Goal: Find specific page/section: Find specific page/section

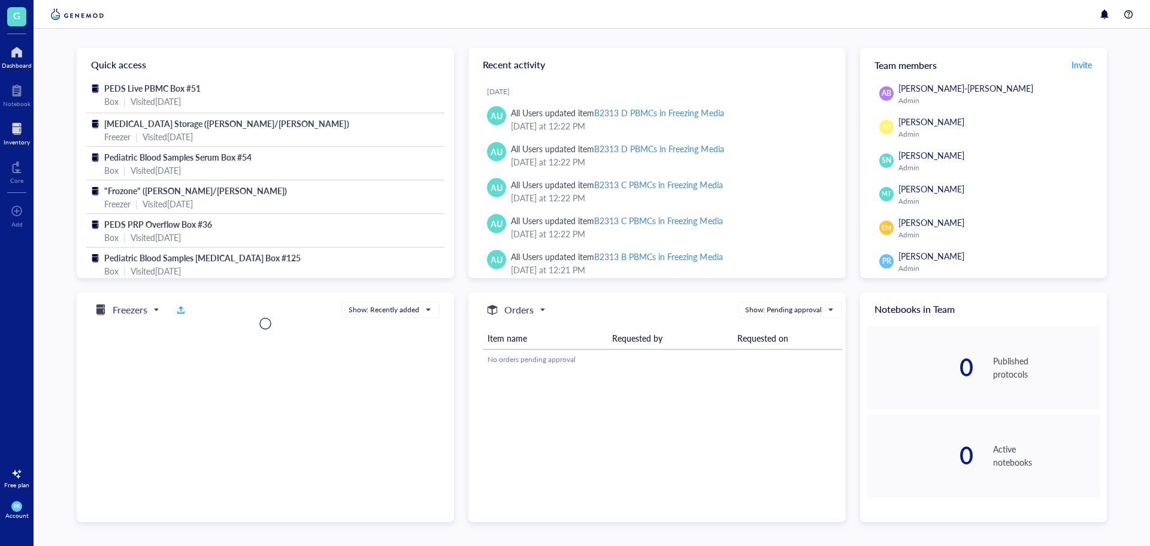
click at [17, 138] on div "Inventory" at bounding box center [17, 141] width 26 height 7
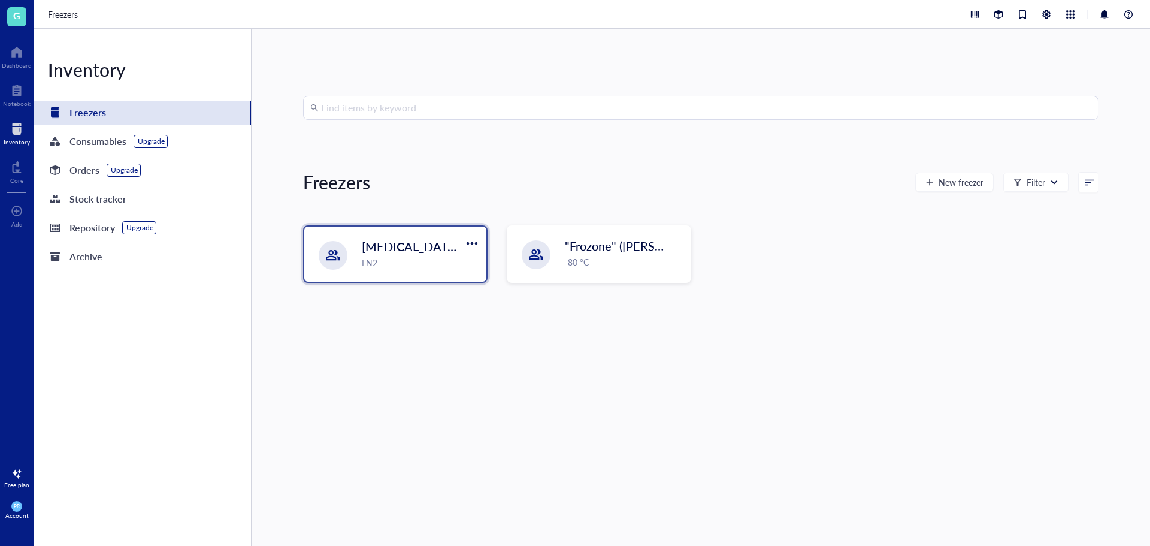
click at [438, 255] on div "[MEDICAL_DATA] Storage ([PERSON_NAME]/[PERSON_NAME]) LN2" at bounding box center [420, 253] width 117 height 31
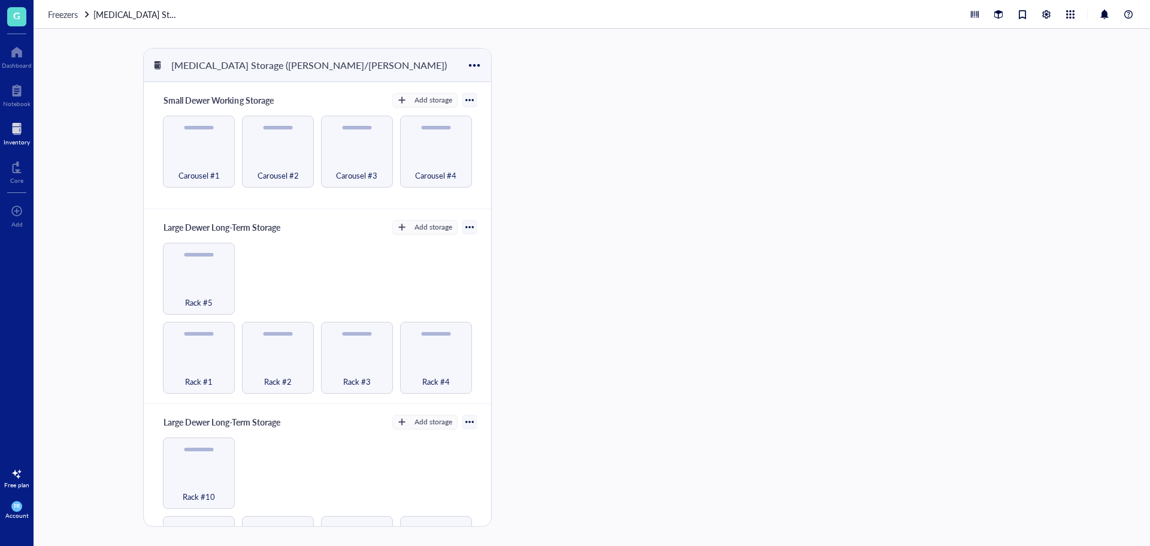
click at [15, 132] on div at bounding box center [17, 128] width 26 height 19
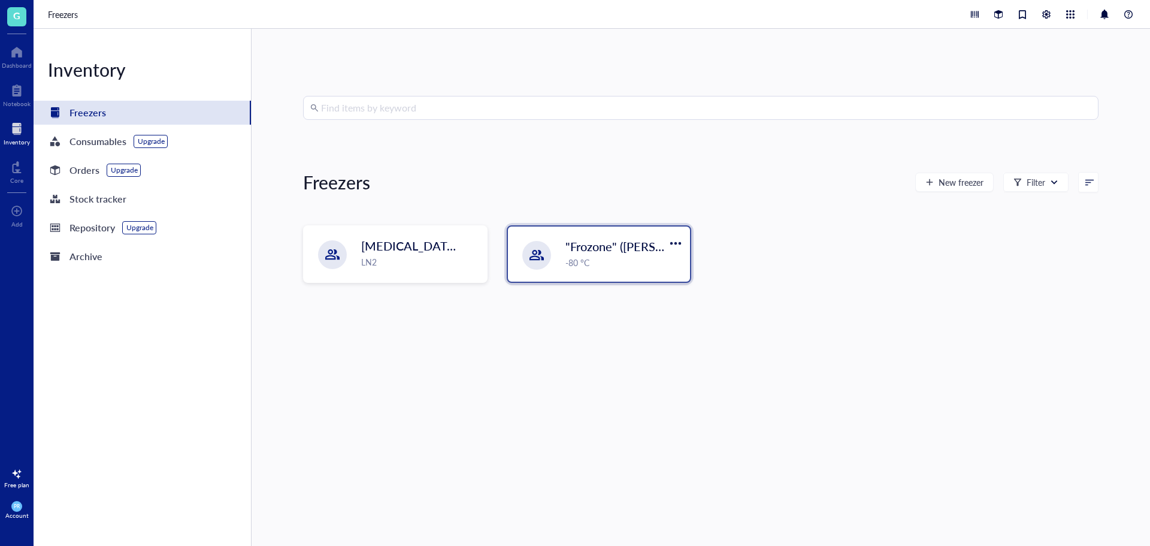
click at [573, 268] on div "-80 °C" at bounding box center [623, 262] width 117 height 13
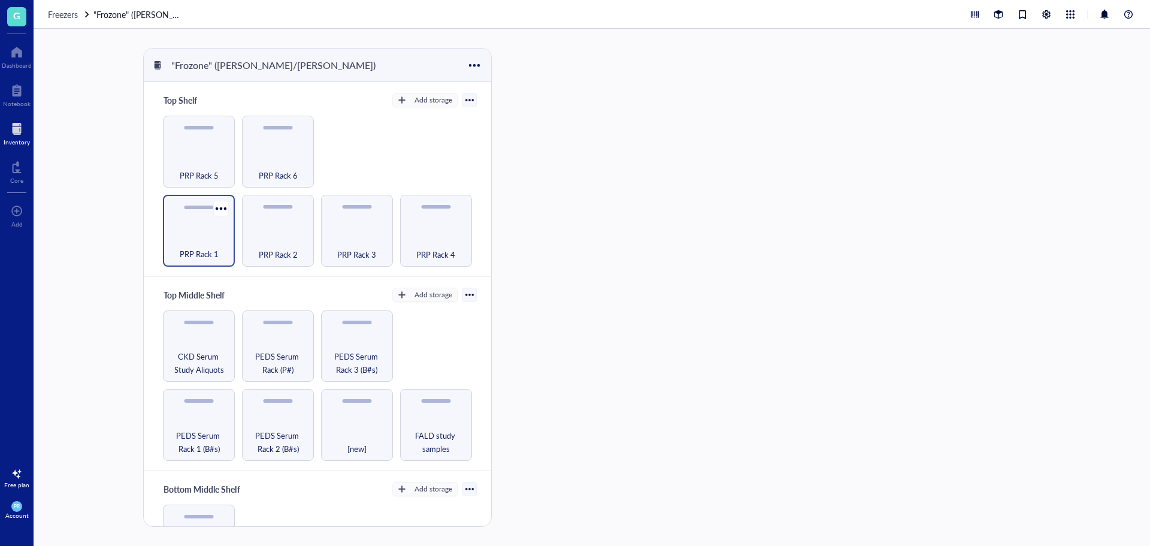
click at [177, 223] on div "PRP Rack 1" at bounding box center [199, 231] width 72 height 72
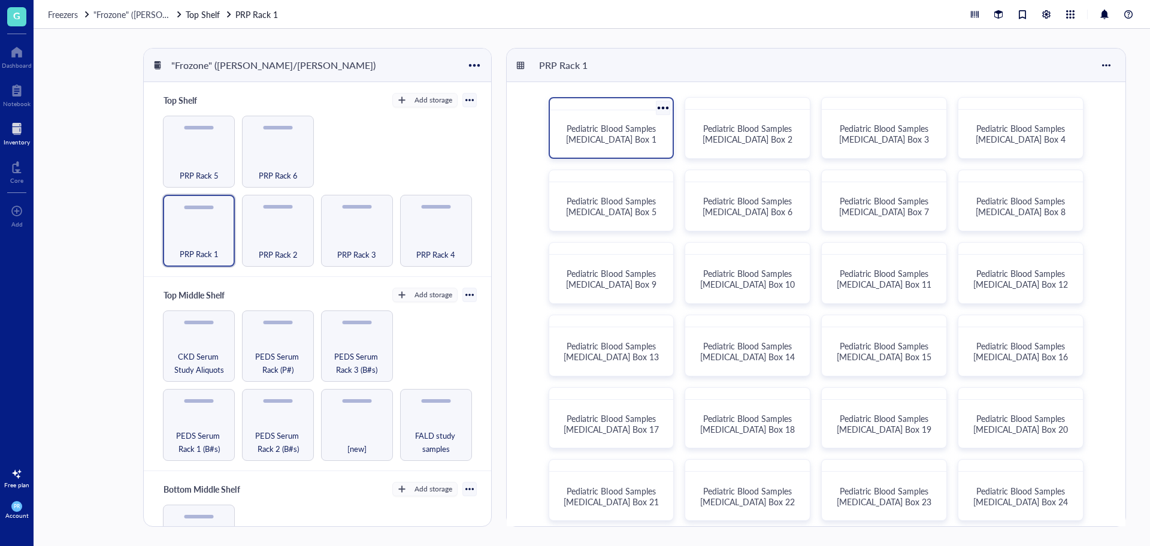
click at [581, 128] on span "Pediatric Blood Samples [MEDICAL_DATA] Box 1" at bounding box center [612, 133] width 92 height 23
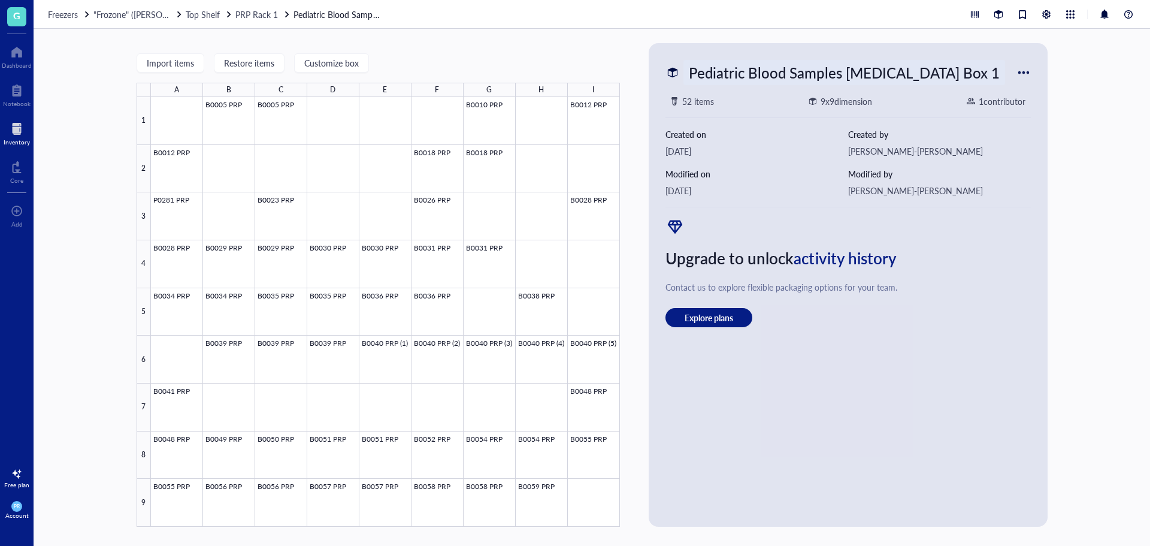
click at [752, 81] on div "Pediatric Blood Samples [MEDICAL_DATA] Box 1" at bounding box center [844, 72] width 322 height 25
click at [267, 17] on span "PRP Rack 1" at bounding box center [256, 14] width 43 height 12
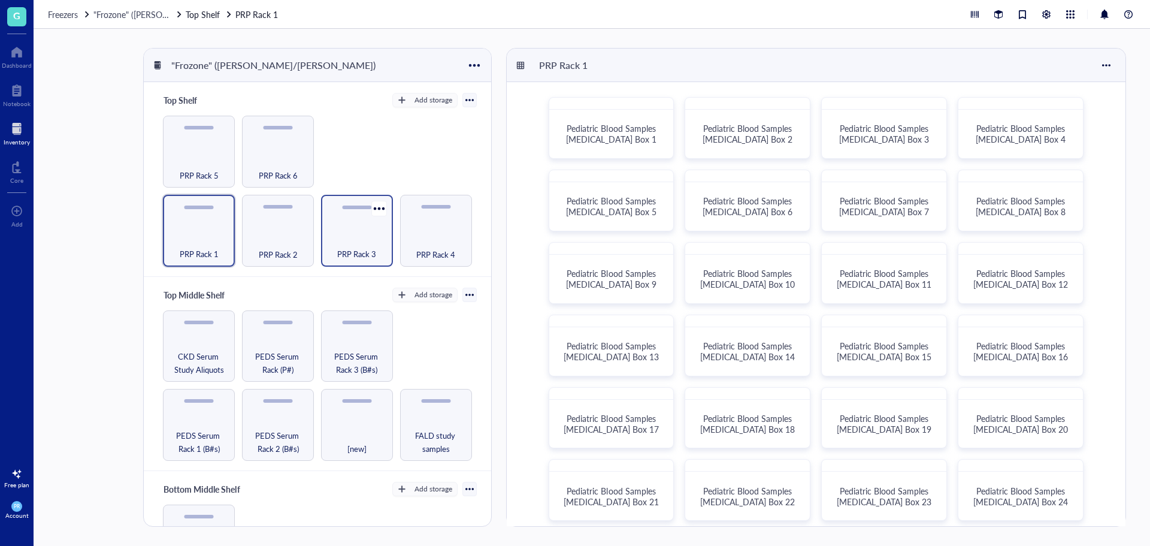
click at [353, 253] on span "PRP Rack 3" at bounding box center [356, 253] width 39 height 13
click at [597, 119] on div "Pediatric Blood Samples [MEDICAL_DATA] Box 49" at bounding box center [612, 134] width 114 height 38
click at [286, 247] on span "PRP Rack 2" at bounding box center [278, 253] width 39 height 13
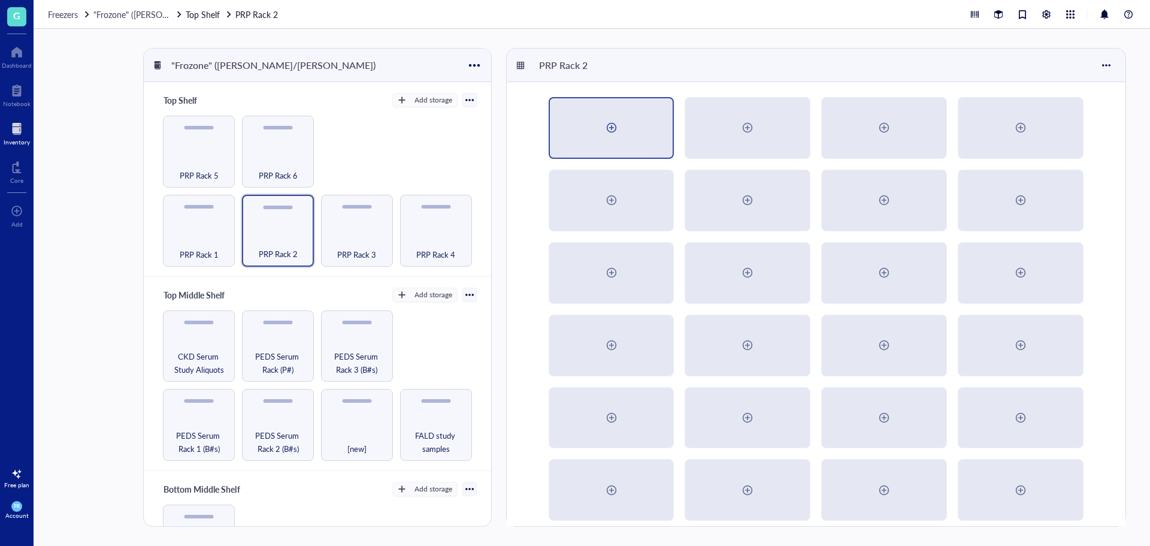
click at [627, 132] on div at bounding box center [611, 127] width 123 height 59
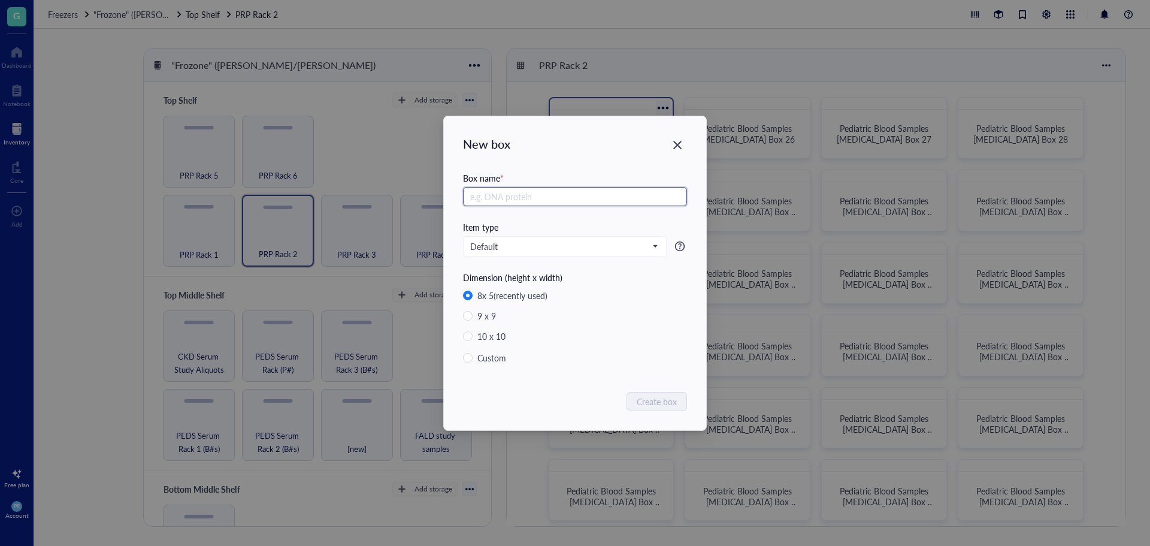
radio input "false"
click at [683, 146] on div "Close" at bounding box center [677, 144] width 19 height 19
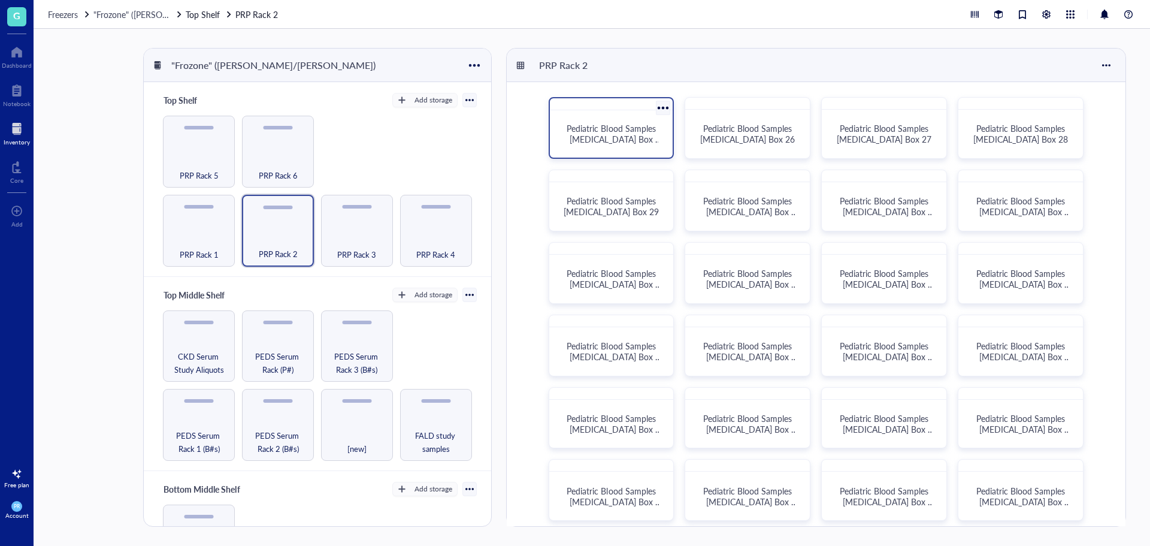
click at [613, 130] on span "Pediatric Blood Samples [MEDICAL_DATA] Box 25" at bounding box center [614, 139] width 95 height 34
click at [194, 252] on span "PRP Rack 1" at bounding box center [199, 253] width 39 height 13
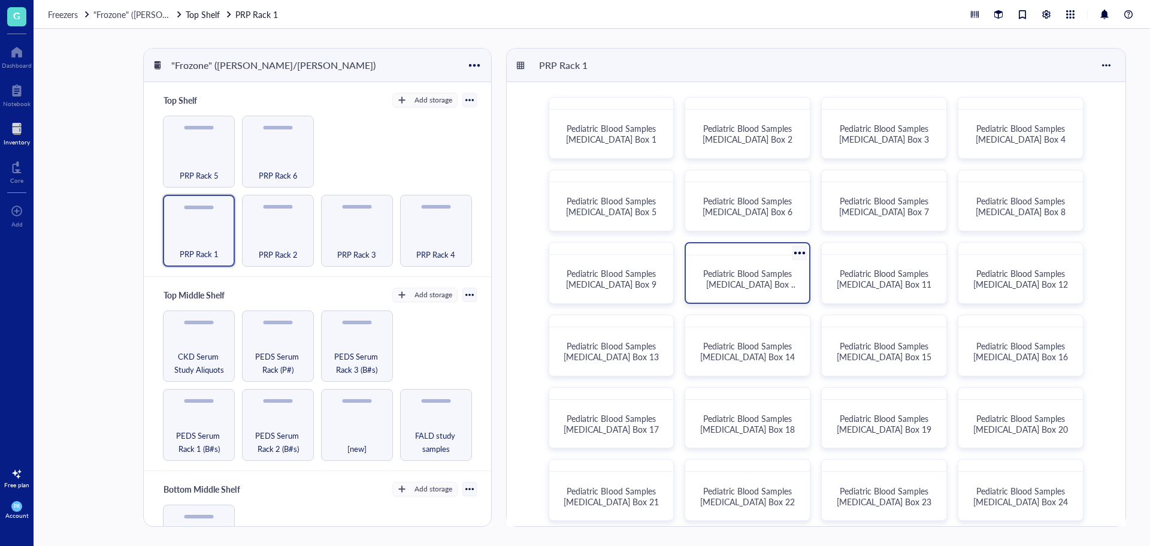
click at [775, 289] on span "Pediatric Blood Samples [MEDICAL_DATA] Box 10" at bounding box center [750, 284] width 95 height 34
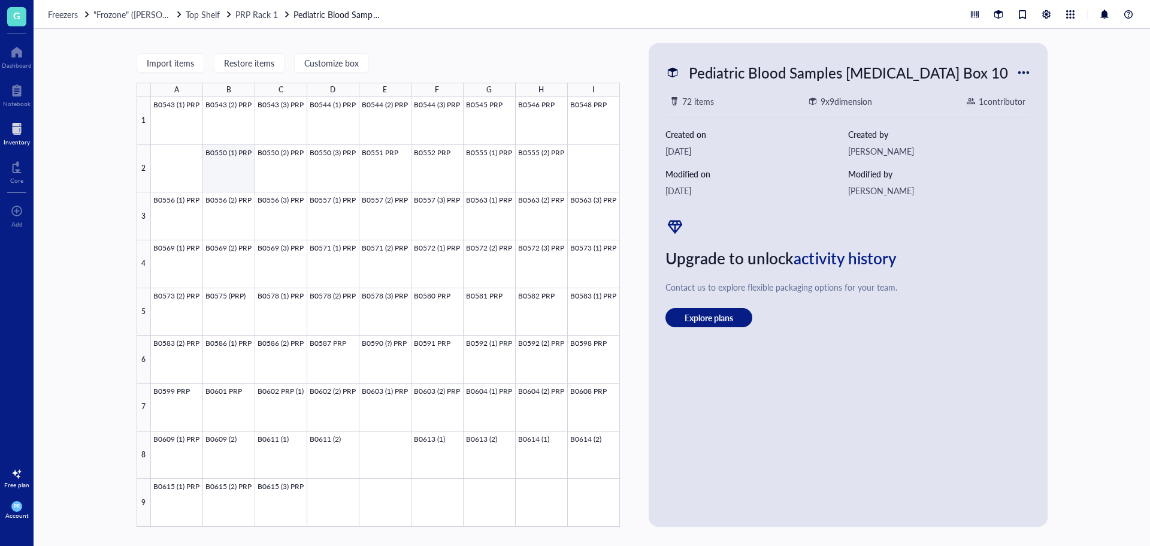
click at [236, 162] on div at bounding box center [385, 311] width 469 height 429
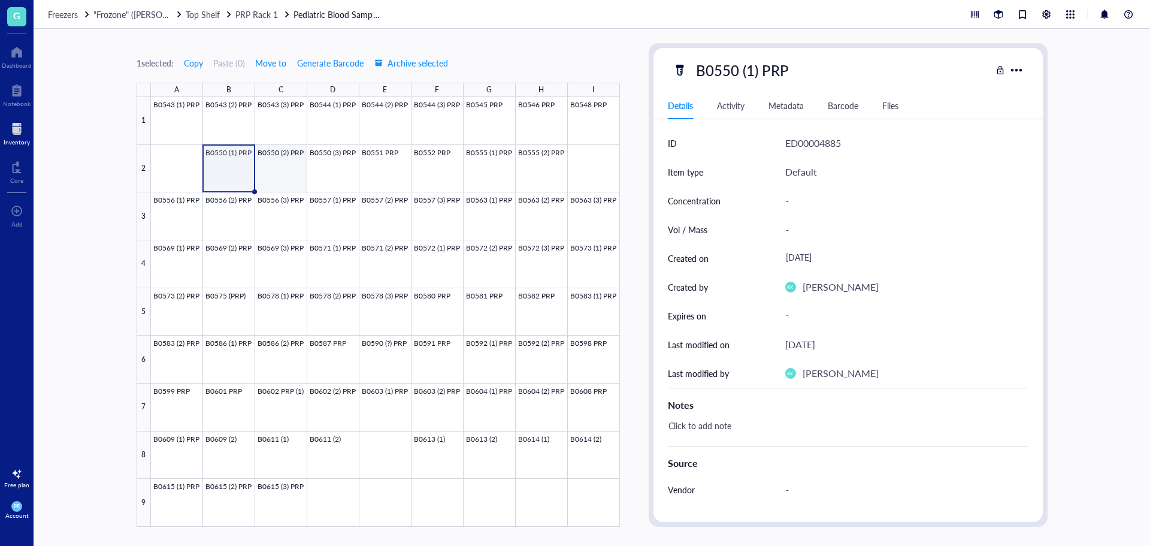
click at [280, 175] on div at bounding box center [385, 311] width 469 height 429
click at [261, 13] on span "PRP Rack 1" at bounding box center [256, 14] width 43 height 12
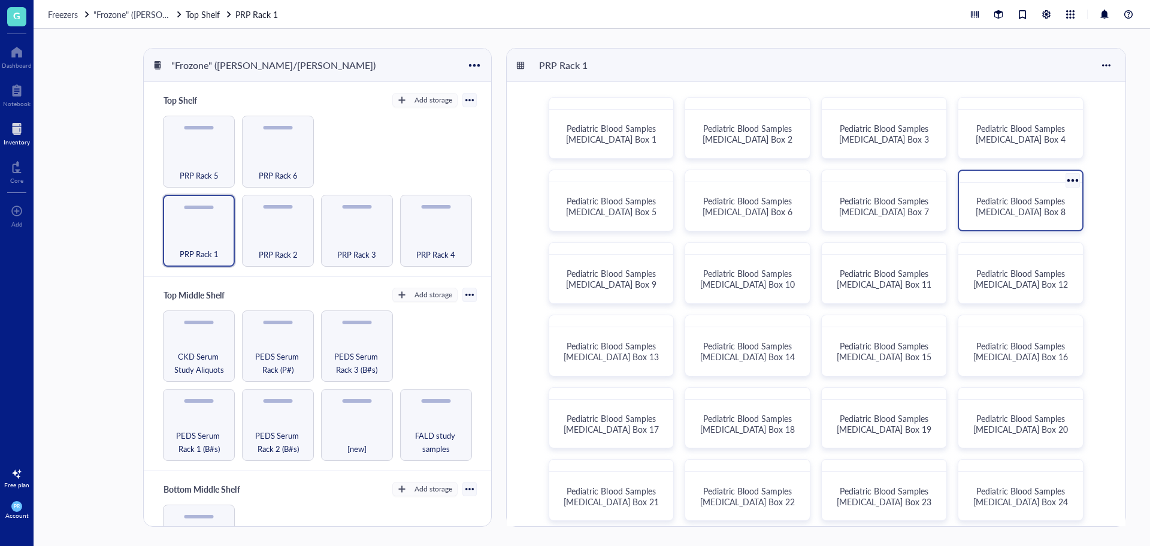
click at [1030, 204] on span "Pediatric Blood Samples [MEDICAL_DATA] Box 8" at bounding box center [1022, 206] width 92 height 23
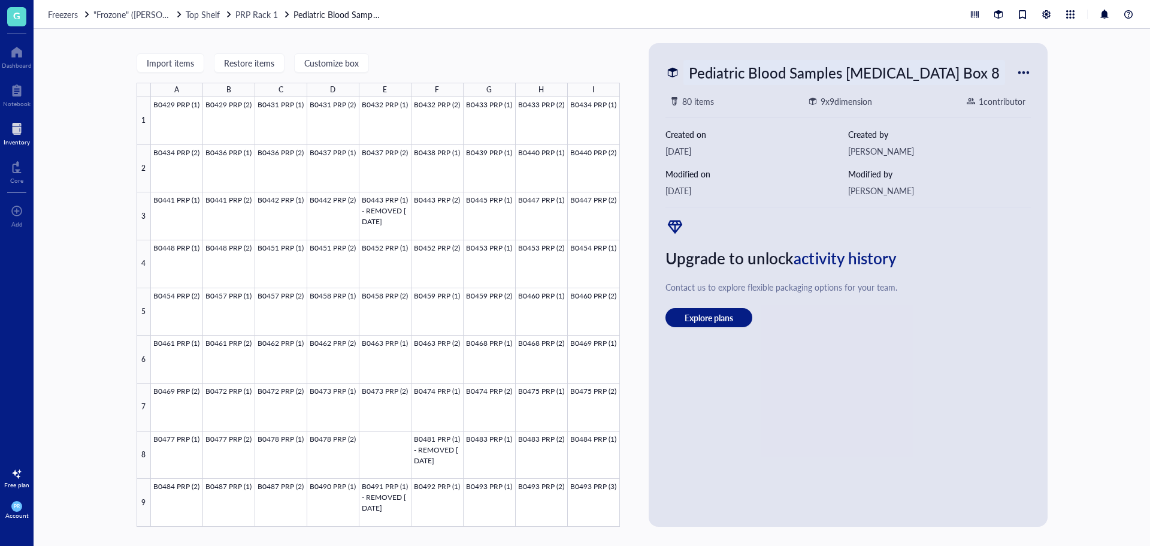
click at [939, 71] on div "Pediatric Blood Samples [MEDICAL_DATA] Box 8" at bounding box center [844, 72] width 322 height 25
click at [252, 15] on span "PRP Rack 1" at bounding box center [256, 14] width 43 height 12
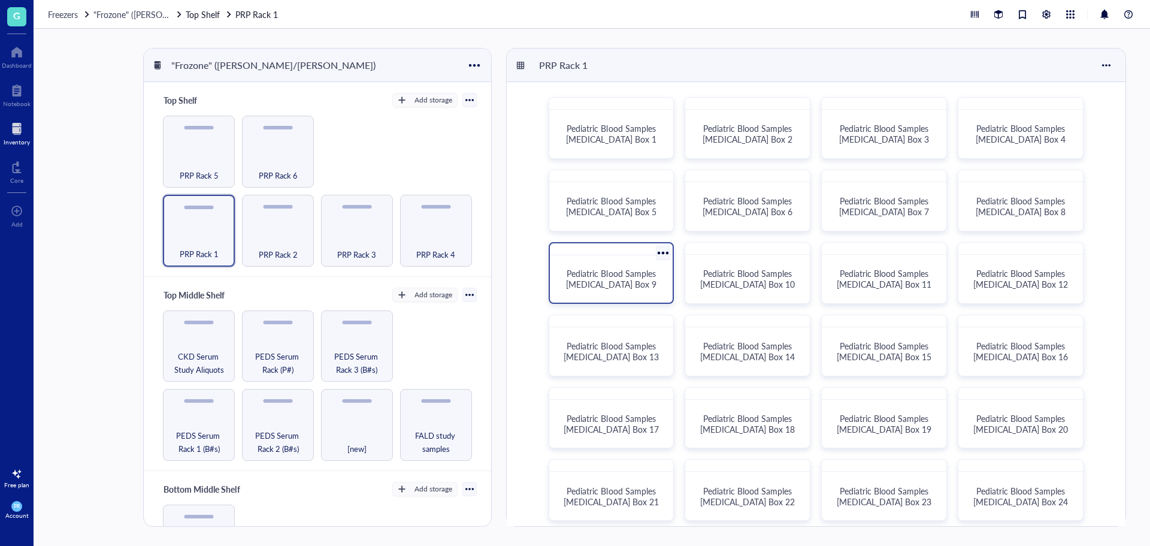
click at [625, 280] on span "Pediatric Blood Samples [MEDICAL_DATA] Box 9" at bounding box center [612, 278] width 92 height 23
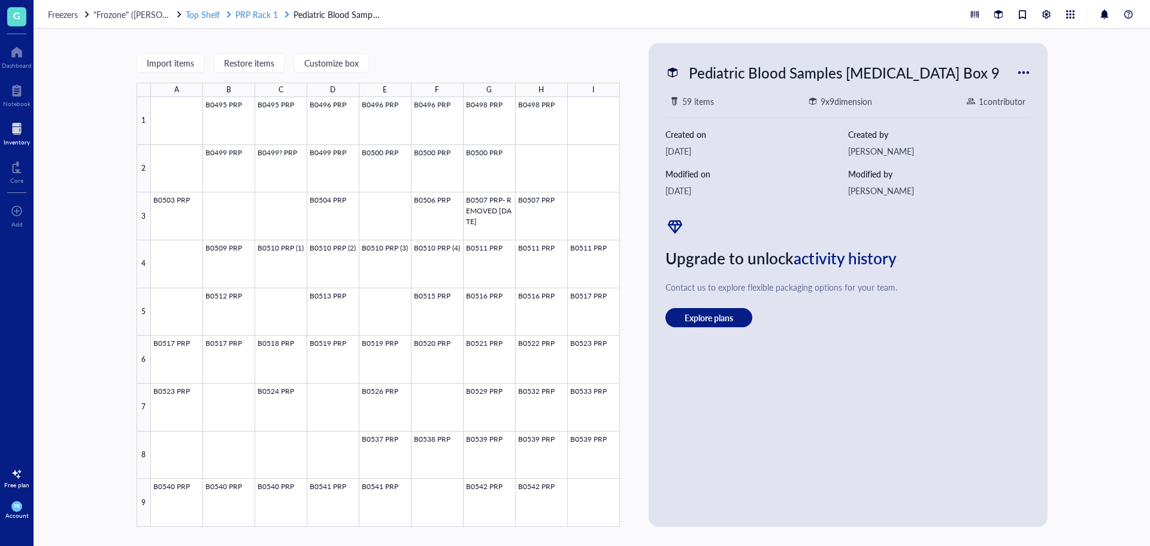
click at [262, 16] on span "PRP Rack 1" at bounding box center [256, 14] width 43 height 12
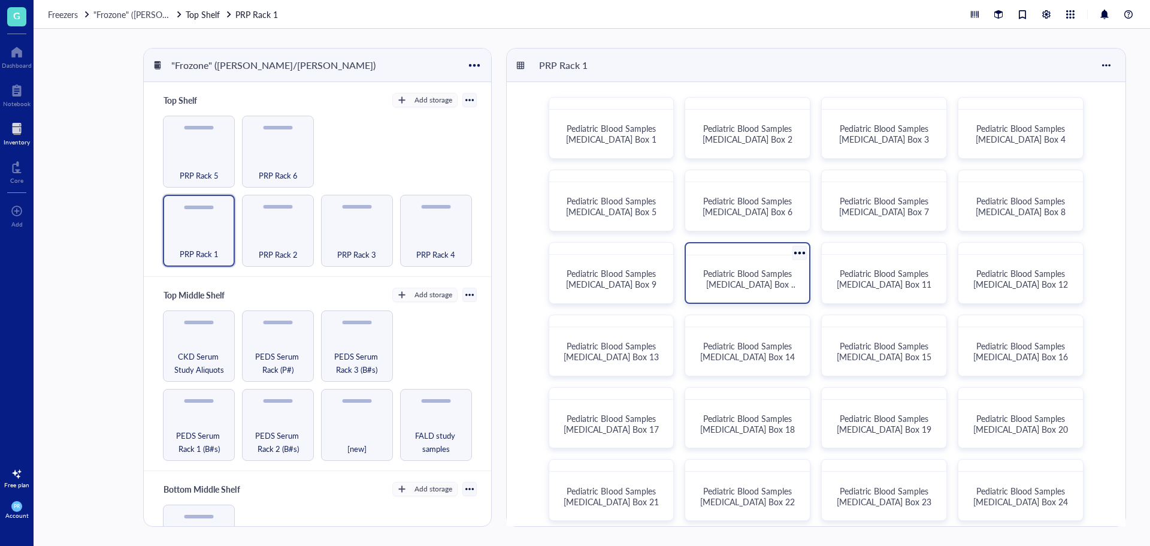
click at [753, 274] on span "Pediatric Blood Samples [MEDICAL_DATA] Box 10" at bounding box center [750, 284] width 95 height 34
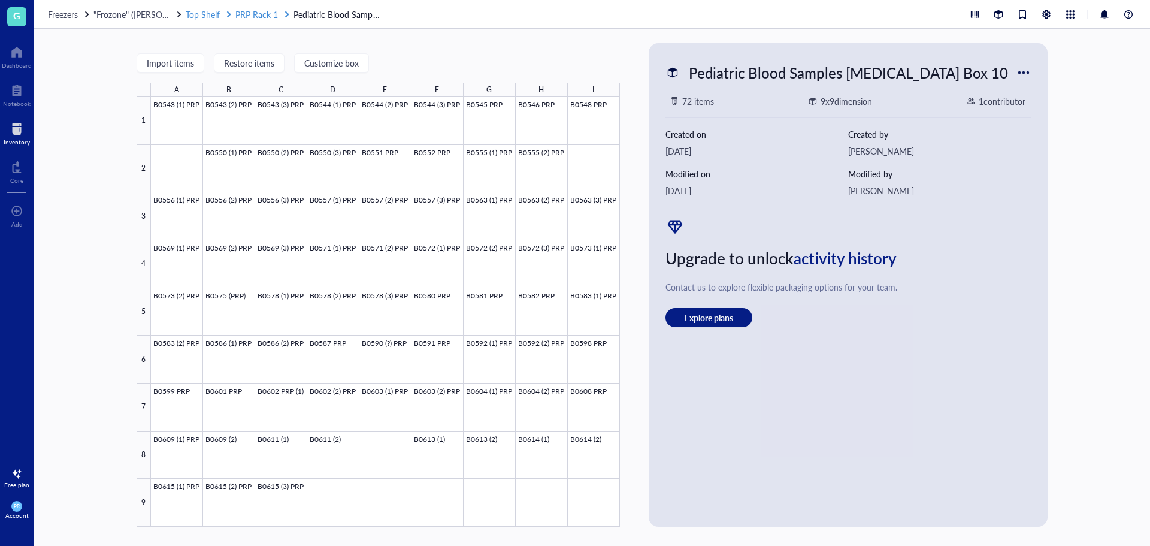
click at [264, 16] on span "PRP Rack 1" at bounding box center [256, 14] width 43 height 12
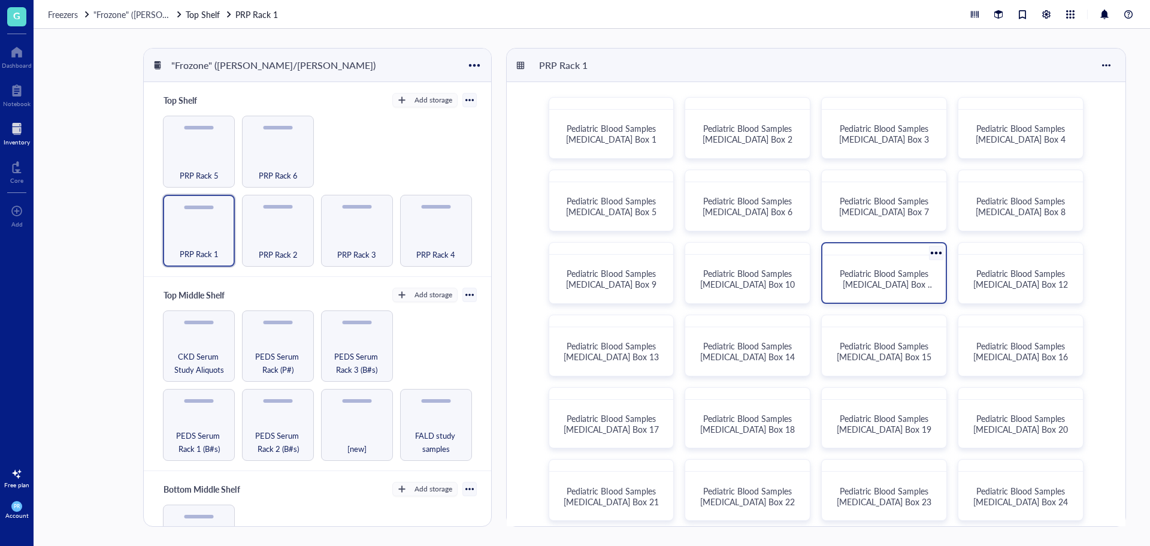
click at [880, 270] on span "Pediatric Blood Samples [MEDICAL_DATA] Box 11" at bounding box center [887, 284] width 95 height 34
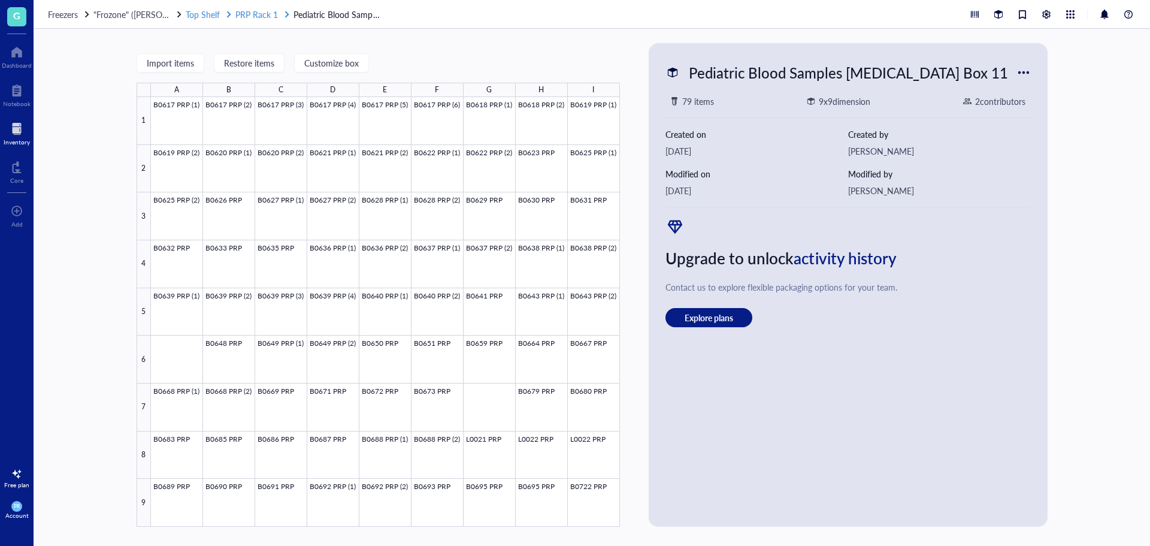
click at [247, 11] on span "PRP Rack 1" at bounding box center [256, 14] width 43 height 12
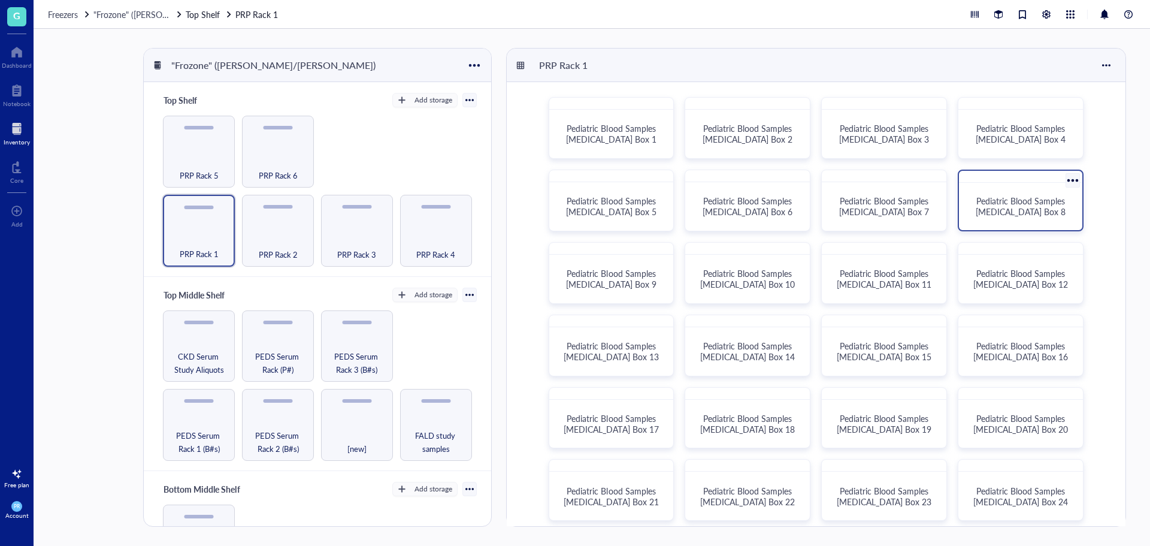
click at [1027, 219] on div "Pediatric Blood Samples [MEDICAL_DATA] Box 8" at bounding box center [1021, 206] width 114 height 38
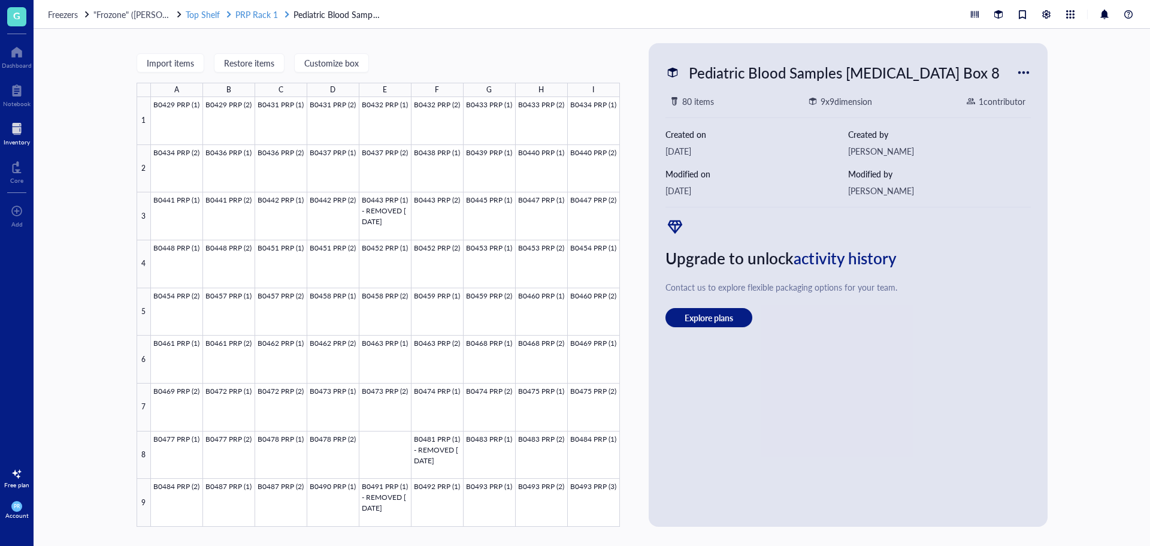
click at [257, 11] on span "PRP Rack 1" at bounding box center [256, 14] width 43 height 12
